Goal: Task Accomplishment & Management: Manage account settings

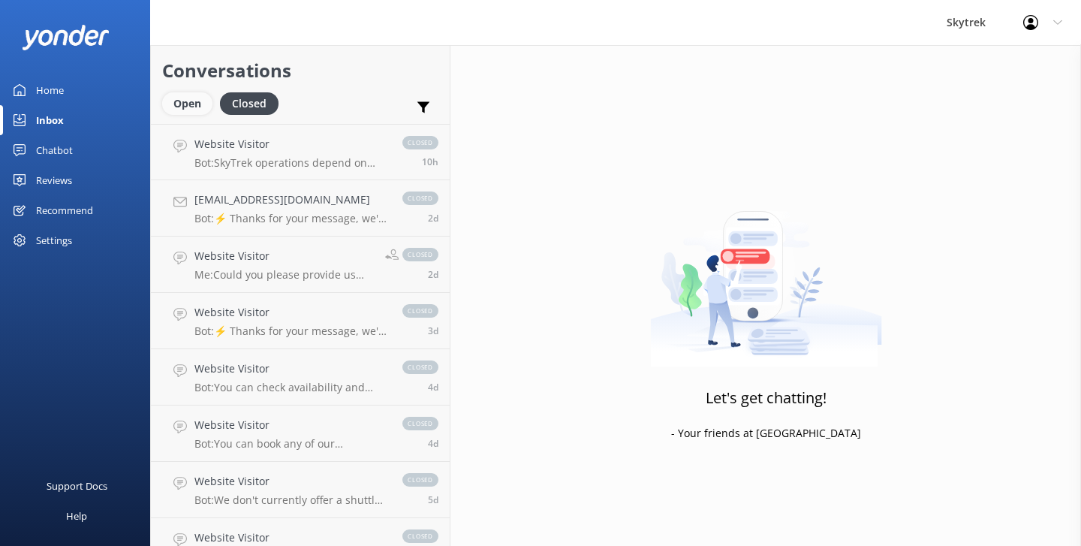
click at [186, 104] on div "Open" at bounding box center [187, 103] width 50 height 23
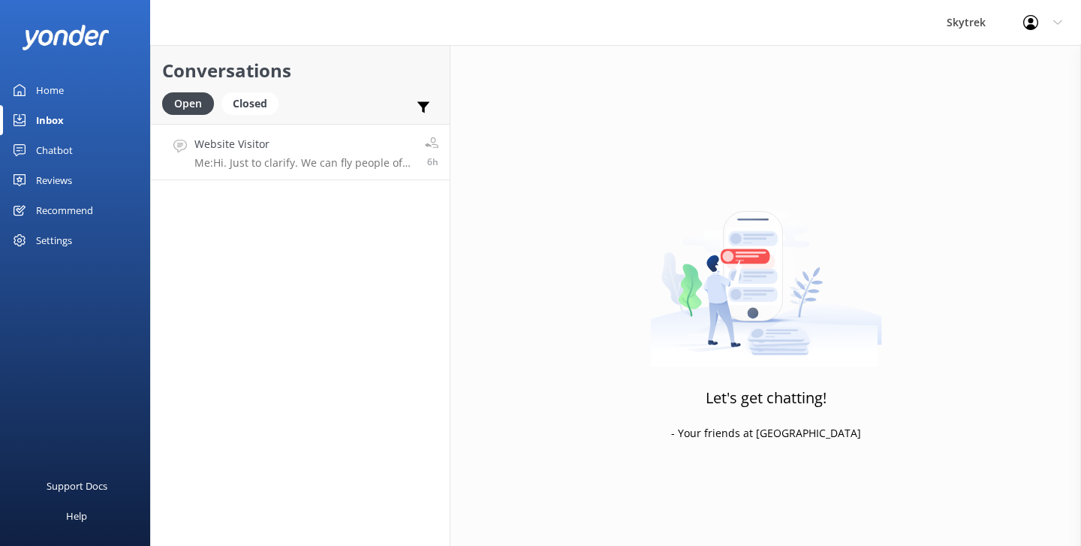
click at [324, 156] on p "Me: Hi. Just to clarify. We can fly people of all ages. We have flown passenger…" at bounding box center [303, 163] width 219 height 14
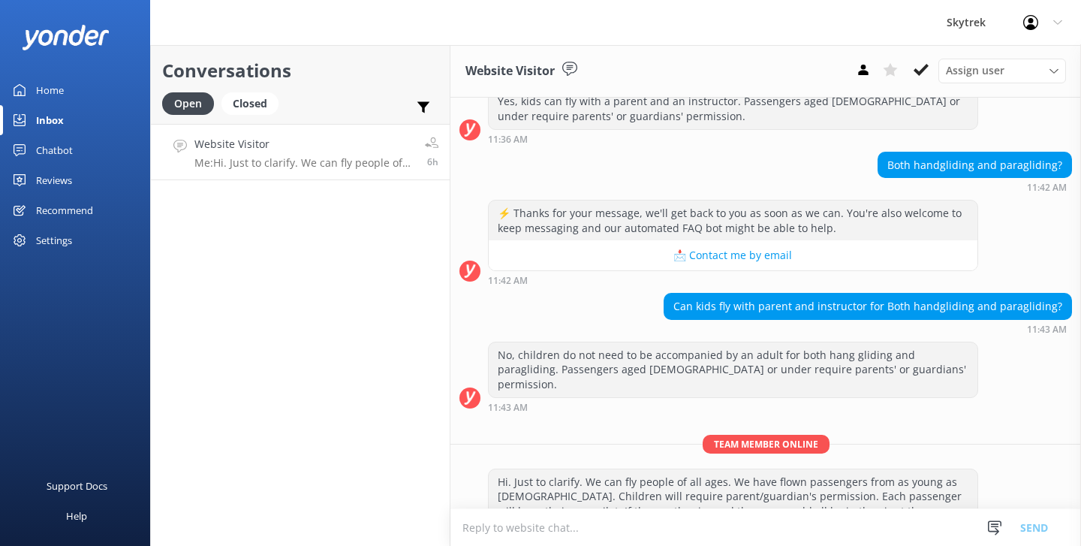
scroll to position [439, 0]
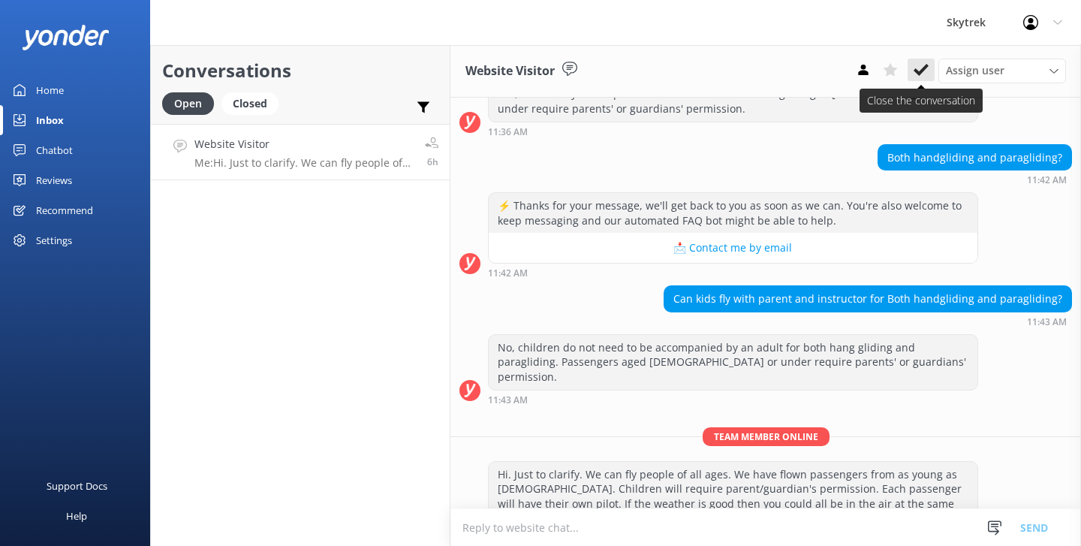
click at [920, 65] on icon at bounding box center [921, 69] width 15 height 15
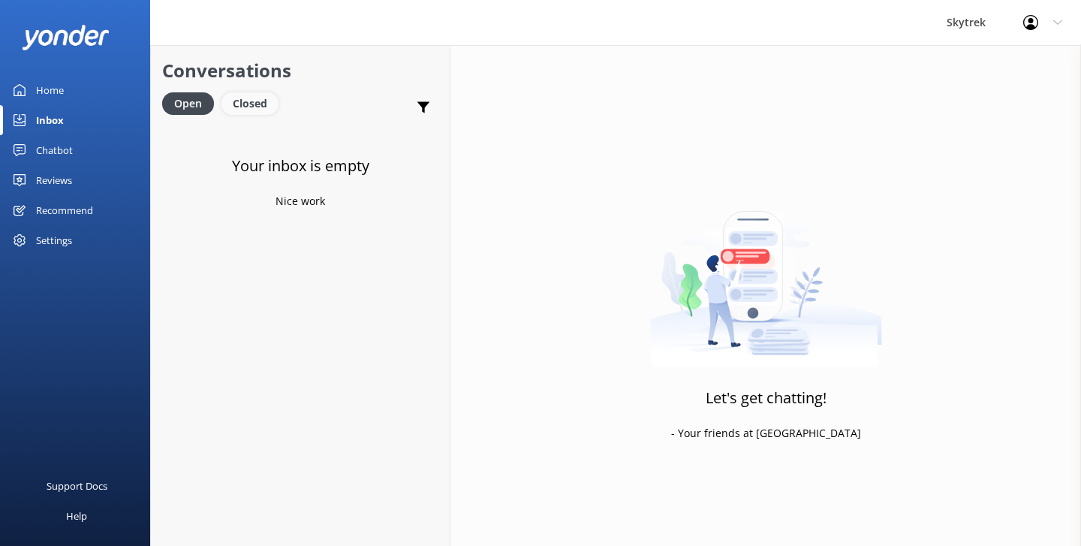
click at [255, 98] on div "Closed" at bounding box center [249, 103] width 57 height 23
